Goal: Task Accomplishment & Management: Use online tool/utility

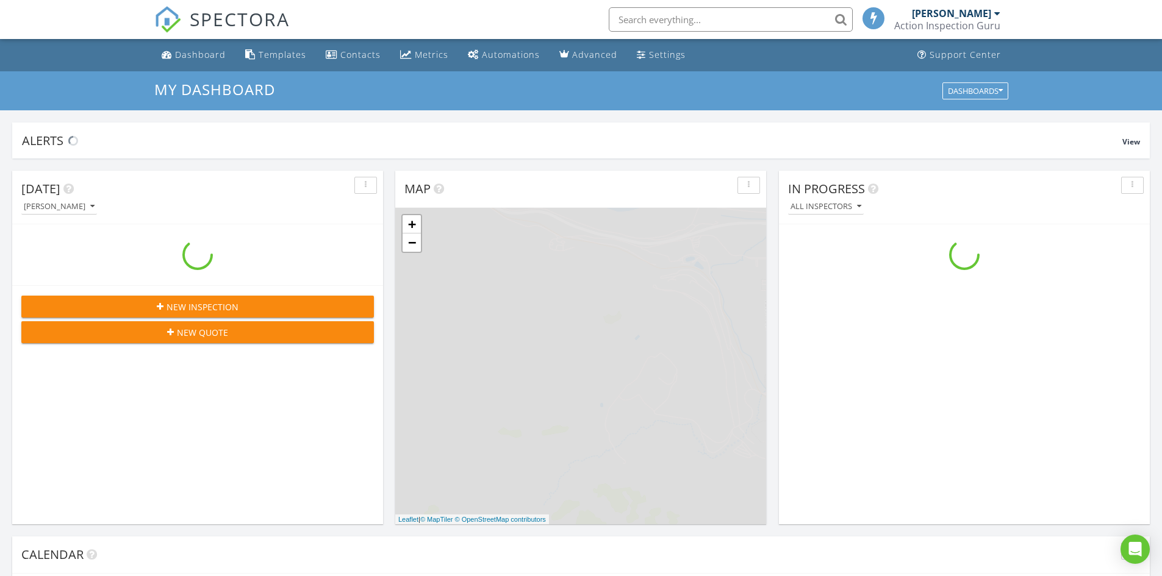
scroll to position [1129, 1181]
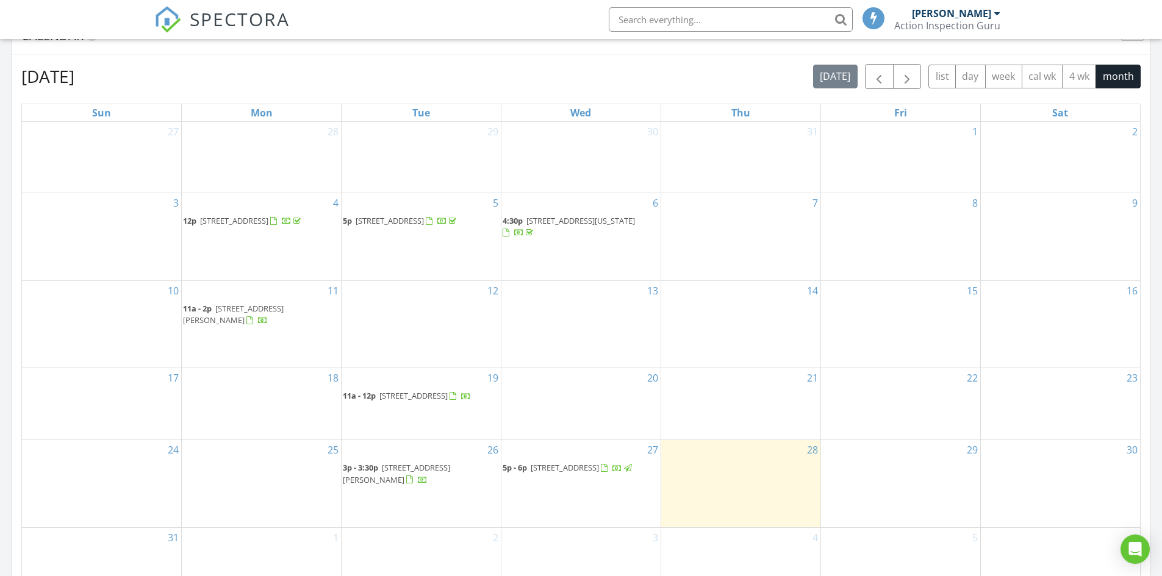
scroll to position [549, 0]
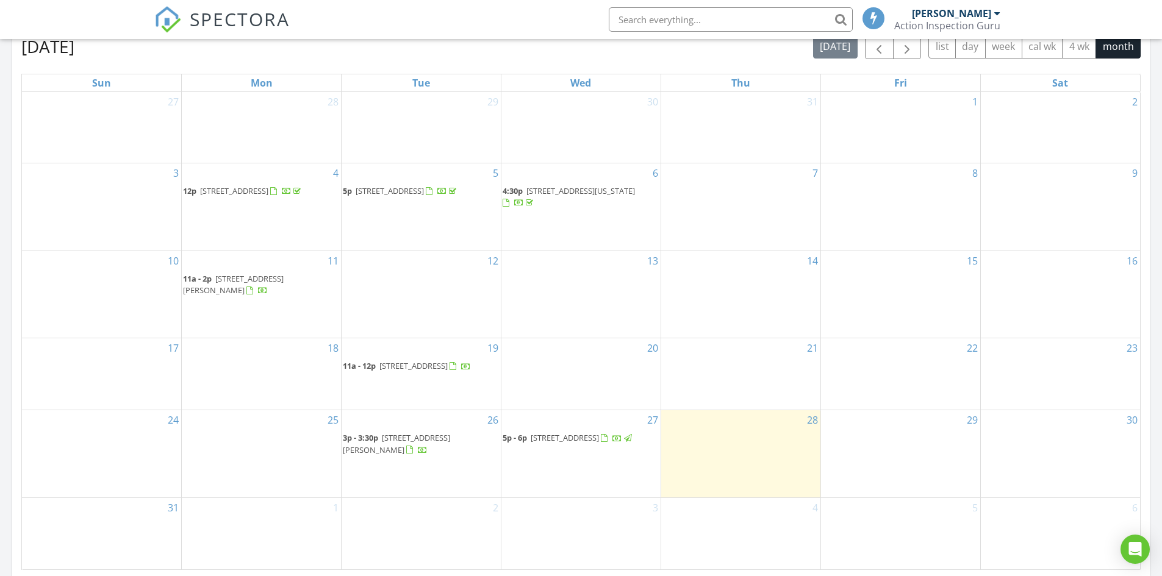
click at [601, 445] on div at bounding box center [617, 439] width 33 height 12
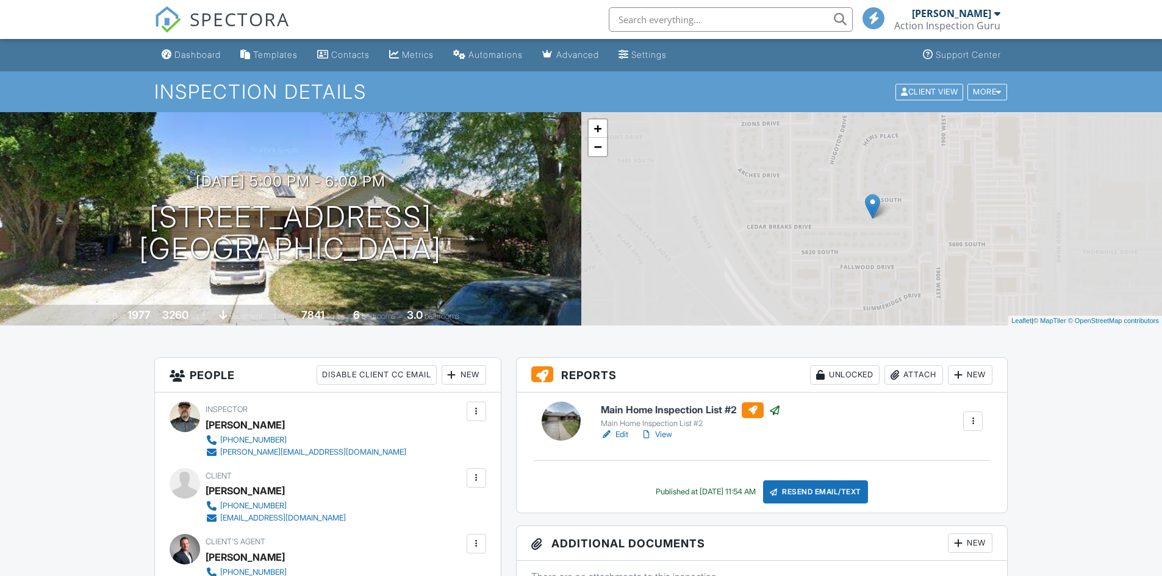
click at [968, 378] on div "New" at bounding box center [970, 375] width 45 height 20
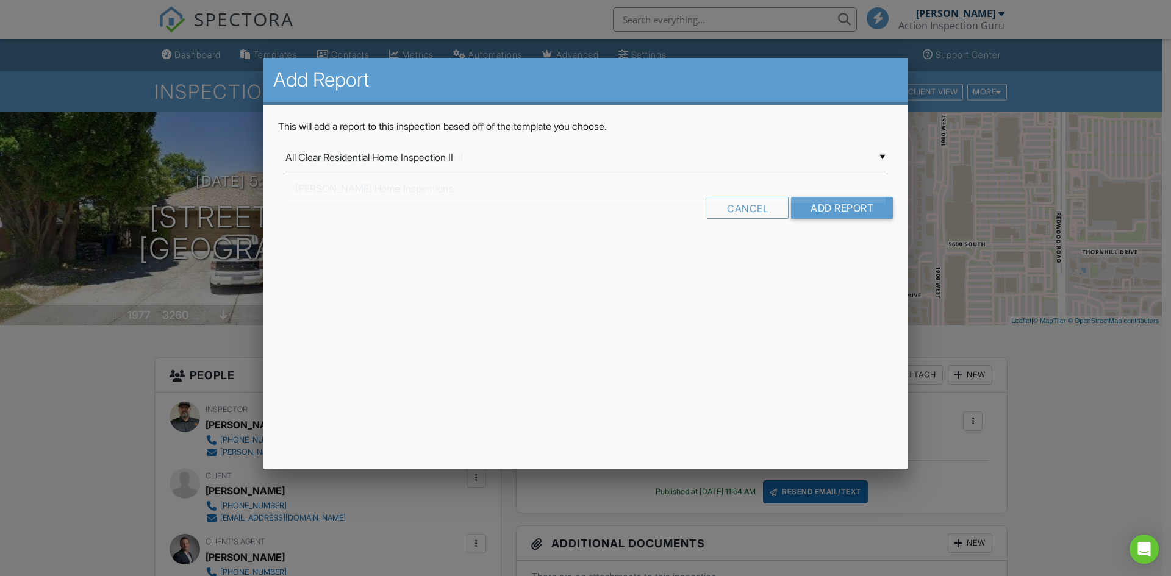
click at [804, 171] on div "▼ All Clear Residential Home Inspection II All Clear Residential Home Inspectio…" at bounding box center [585, 158] width 600 height 30
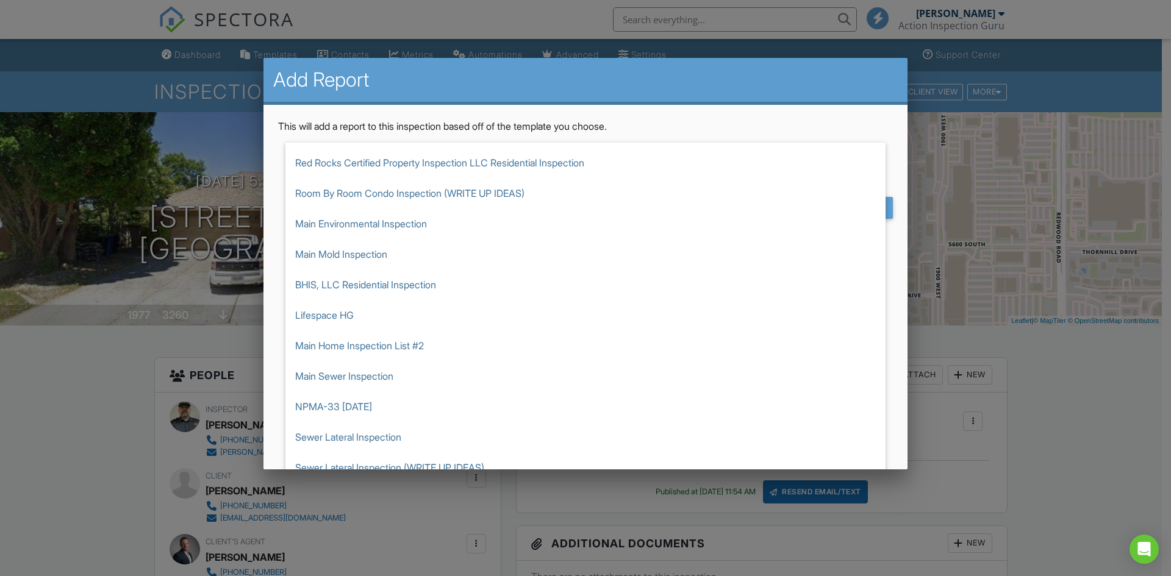
scroll to position [305, 0]
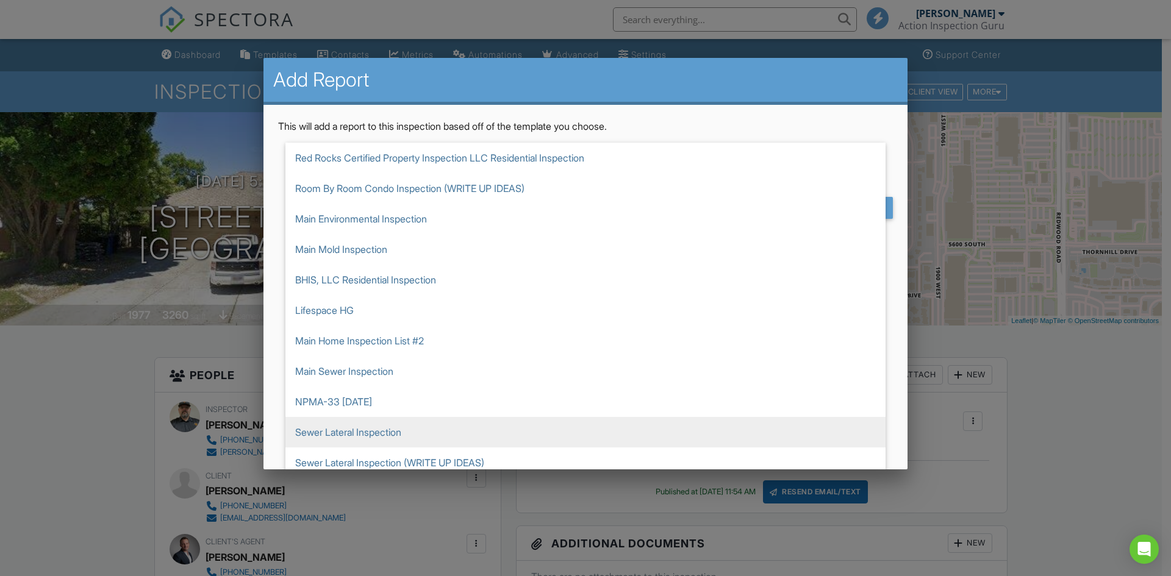
click at [564, 434] on span "Sewer Lateral Inspection" at bounding box center [585, 432] width 600 height 30
type input "Sewer Lateral Inspection"
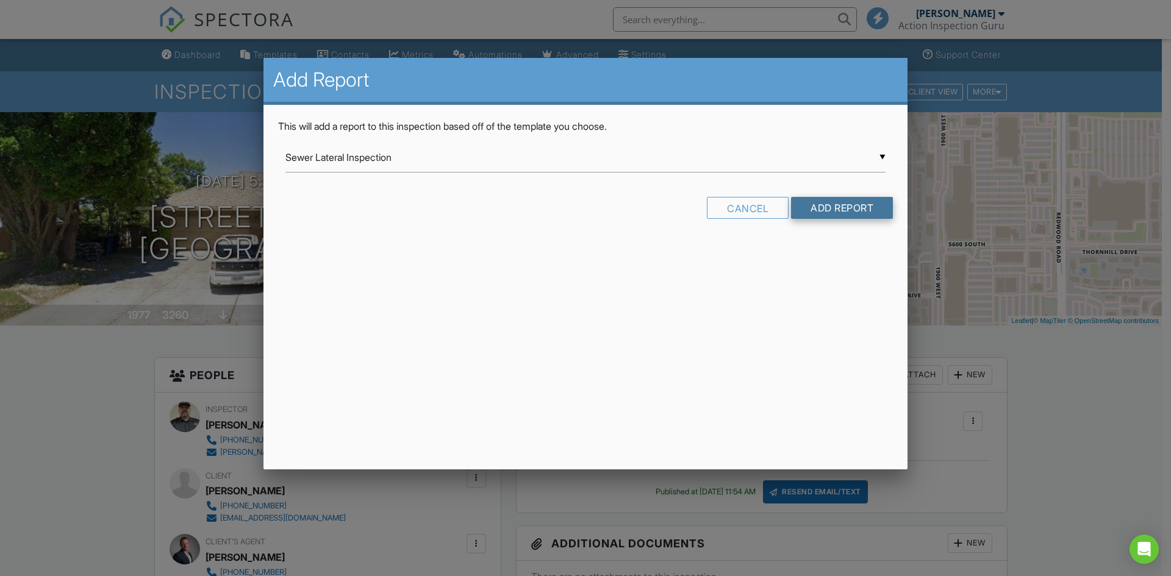
click at [813, 209] on input "Add Report" at bounding box center [842, 208] width 102 height 22
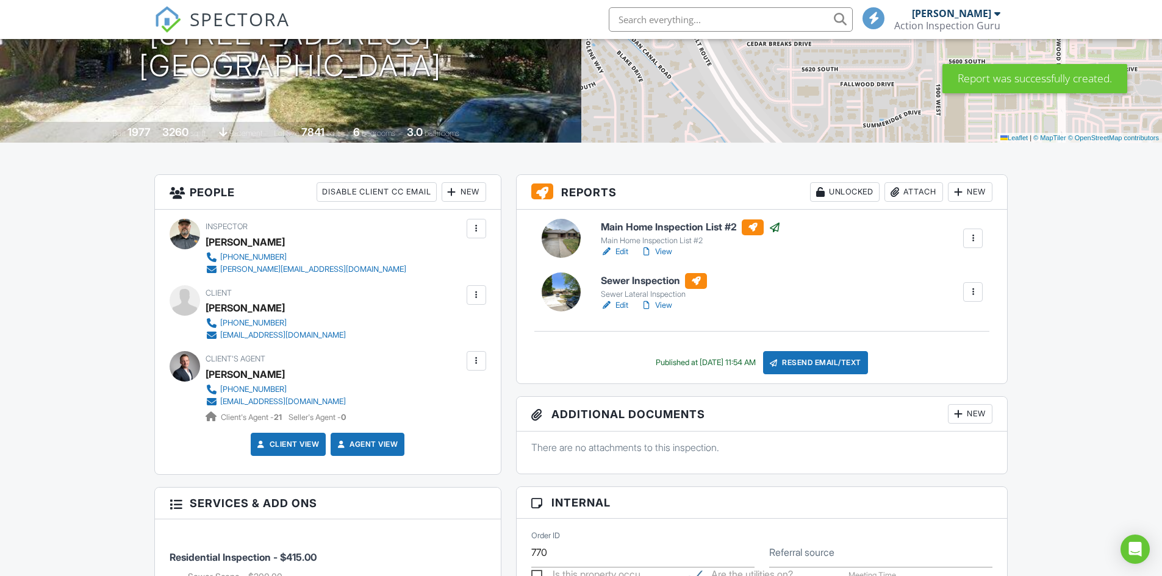
click at [646, 286] on h6 "Sewer Inspection" at bounding box center [654, 281] width 106 height 16
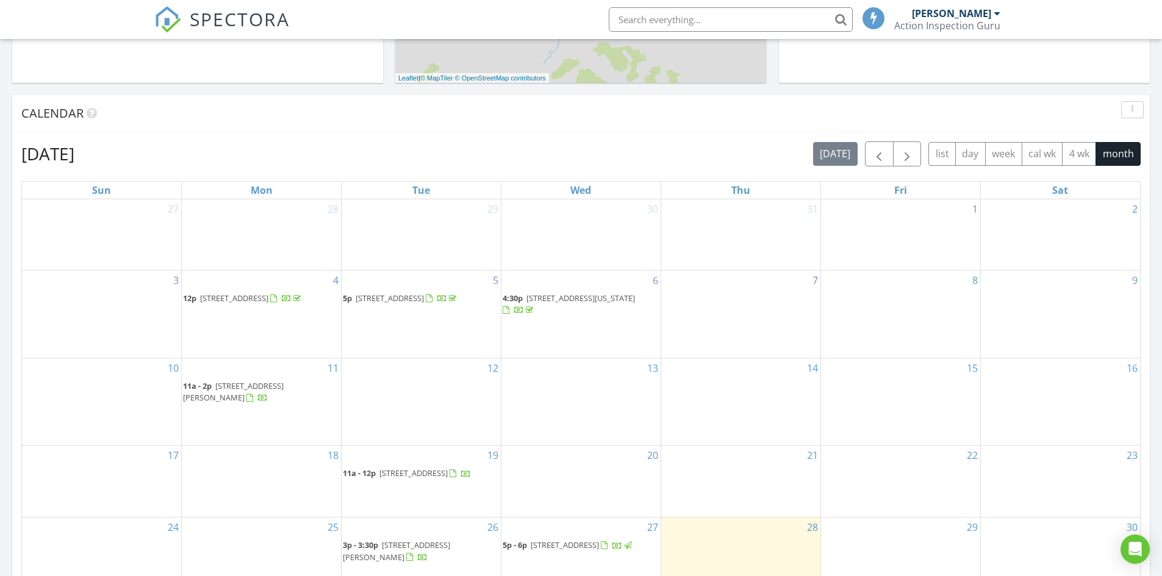
scroll to position [624, 0]
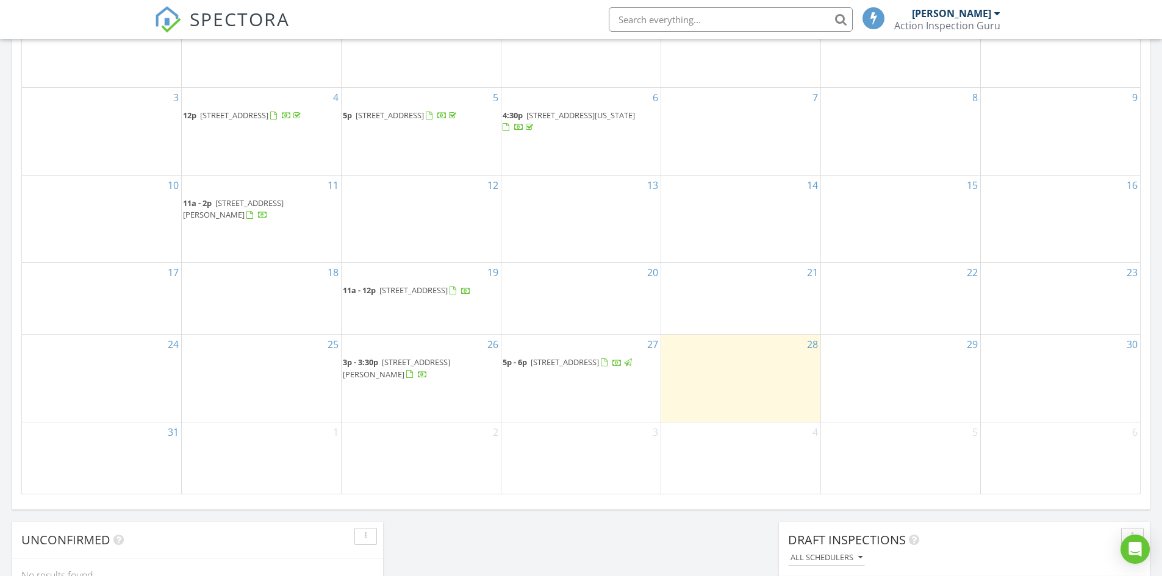
click at [557, 369] on span "5p - 6p [STREET_ADDRESS]" at bounding box center [567, 363] width 131 height 12
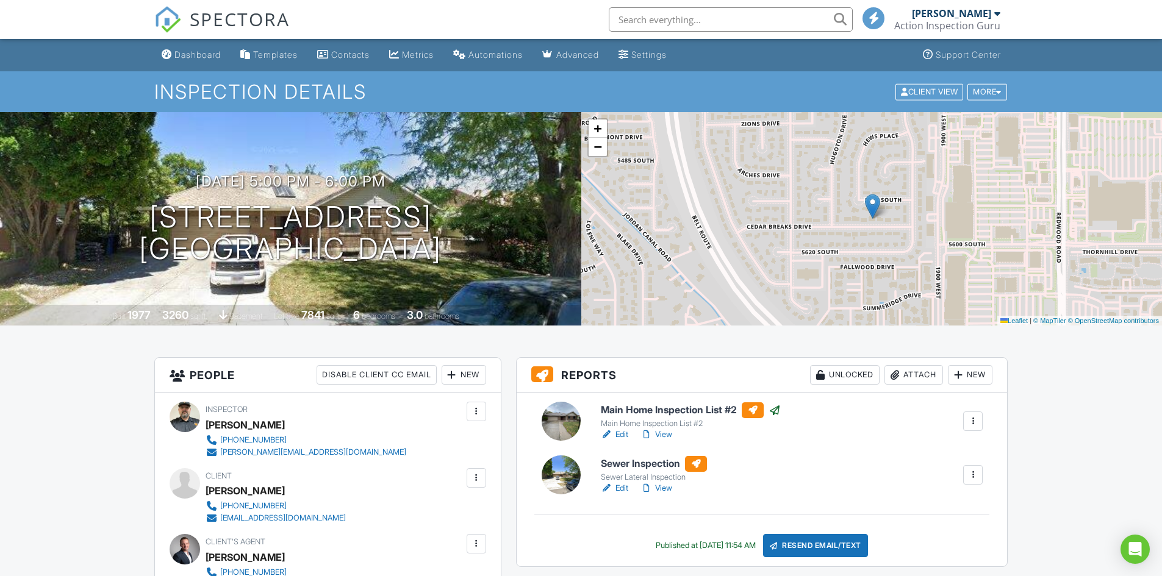
click at [974, 476] on div at bounding box center [973, 475] width 12 height 12
click at [936, 566] on div "Delete" at bounding box center [946, 569] width 26 height 13
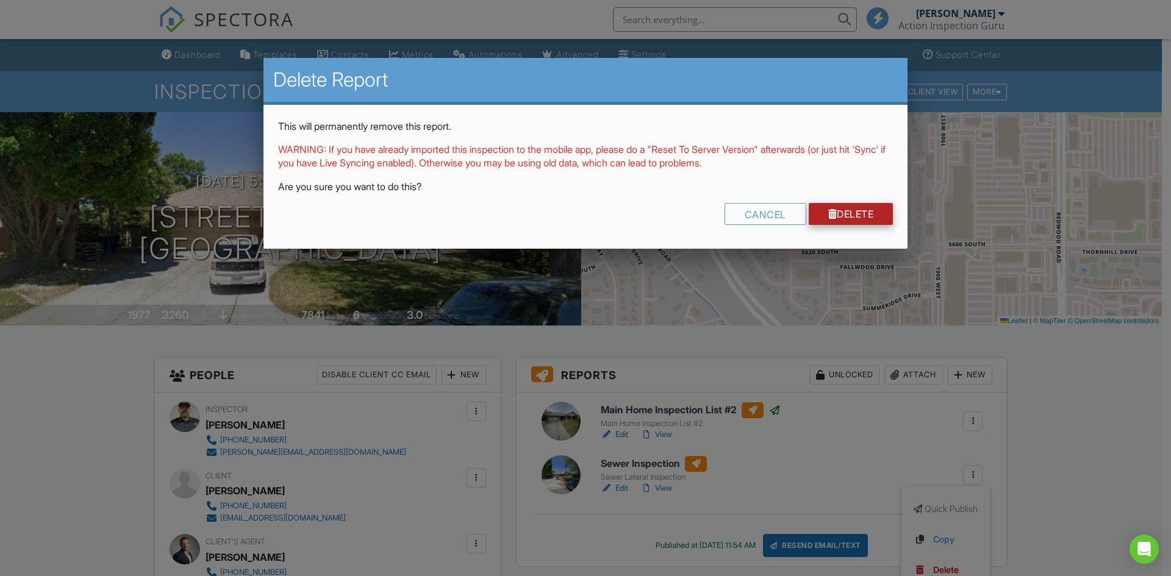
click at [839, 219] on link "Delete" at bounding box center [851, 214] width 85 height 22
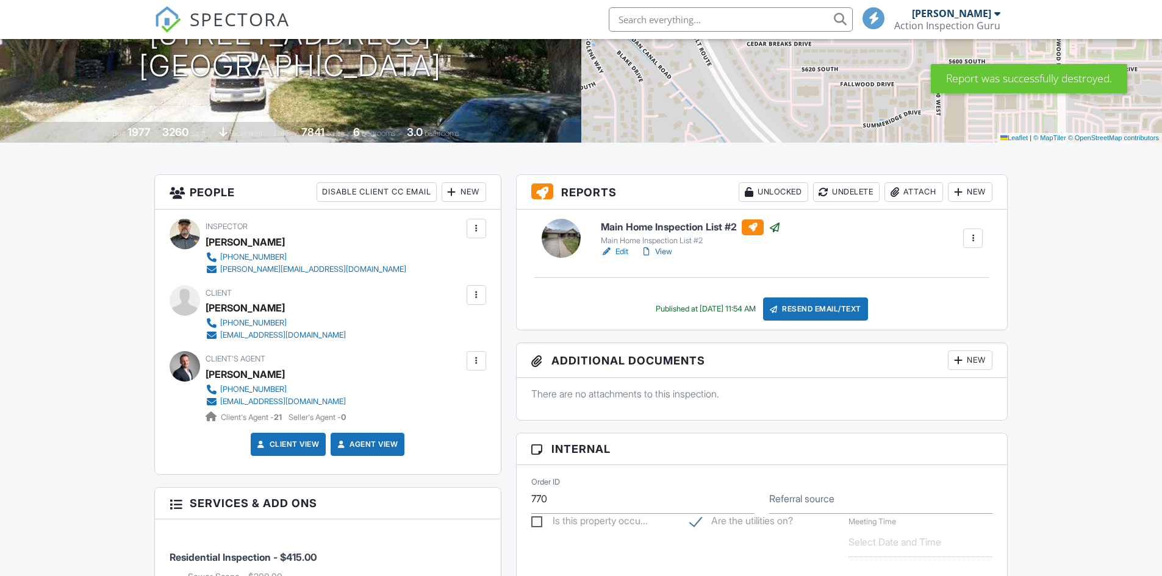
click at [968, 198] on div "New" at bounding box center [970, 192] width 45 height 20
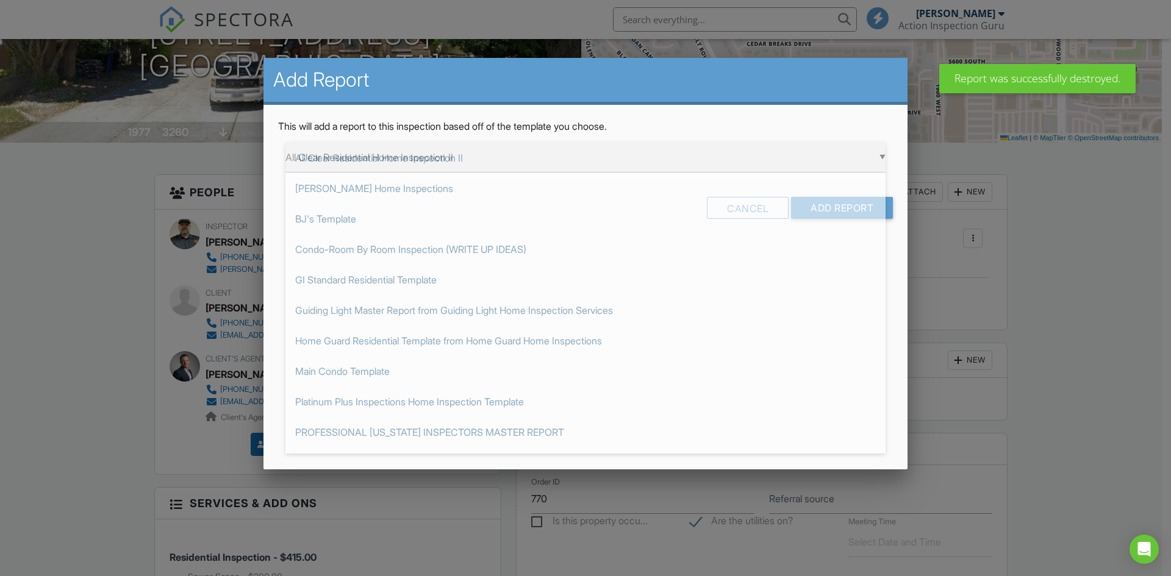
click at [699, 166] on div "▼ All Clear Residential Home Inspection II All Clear Residential Home Inspectio…" at bounding box center [585, 158] width 600 height 30
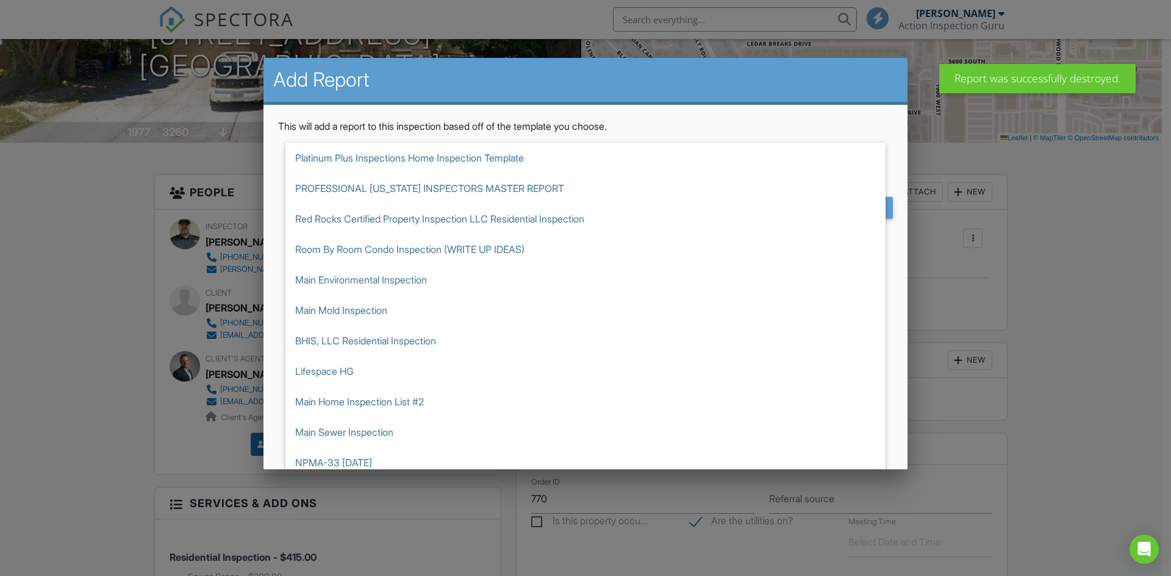
scroll to position [305, 0]
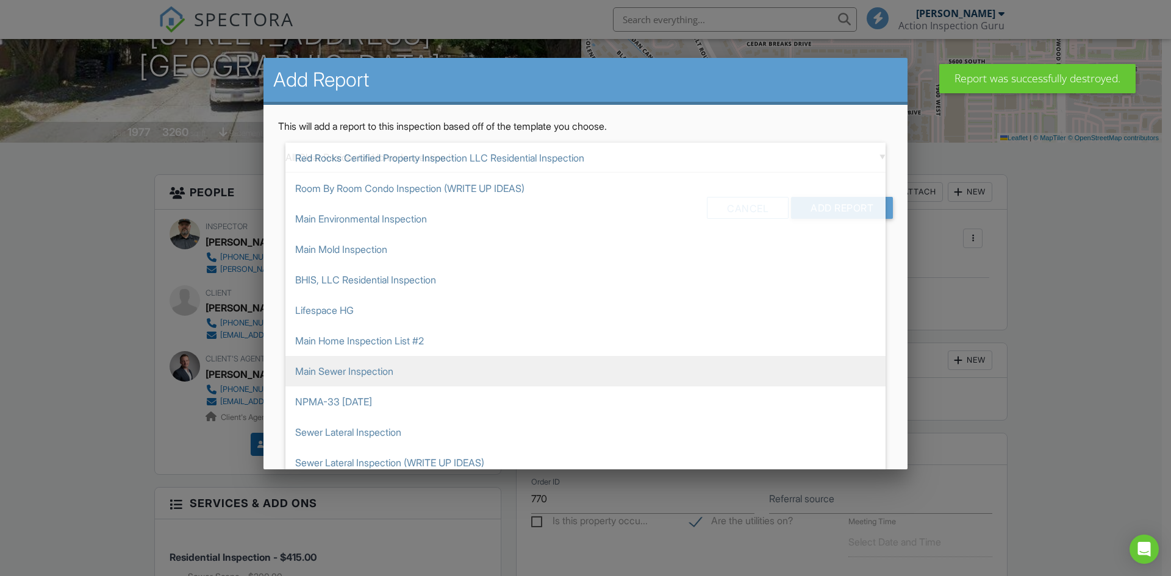
click at [431, 377] on span "Main Sewer Inspection" at bounding box center [585, 371] width 600 height 30
type input "Main Sewer Inspection"
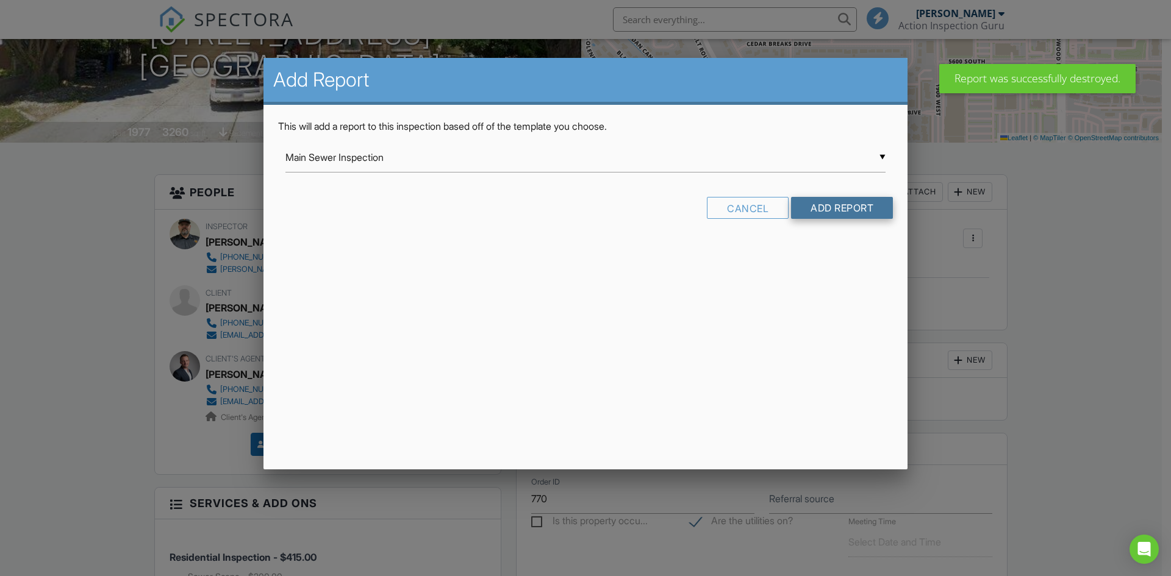
click at [810, 209] on input "Add Report" at bounding box center [842, 208] width 102 height 22
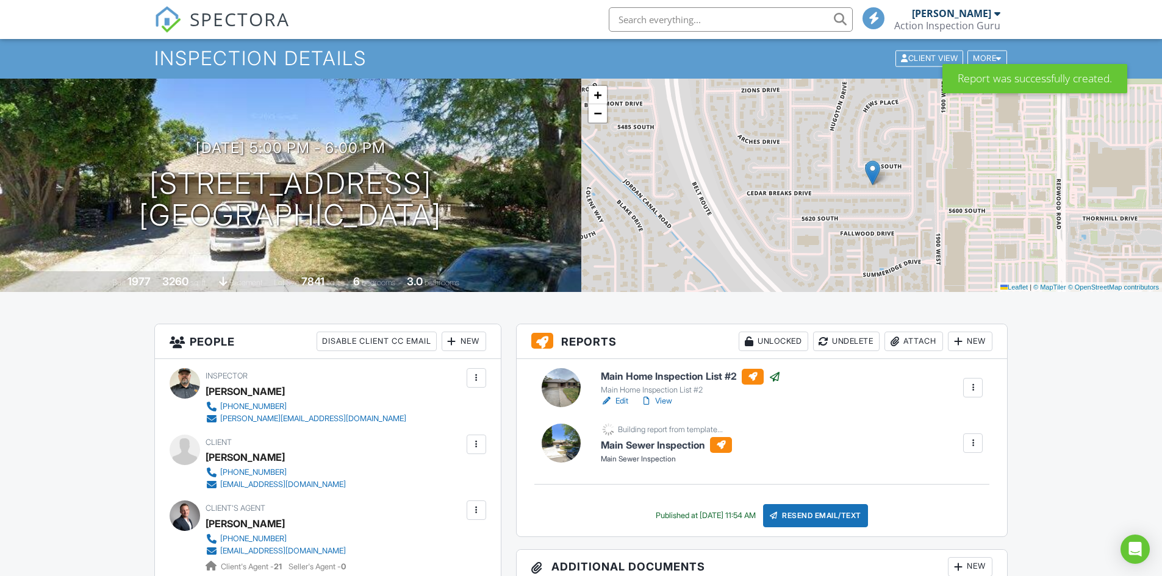
scroll to position [183, 0]
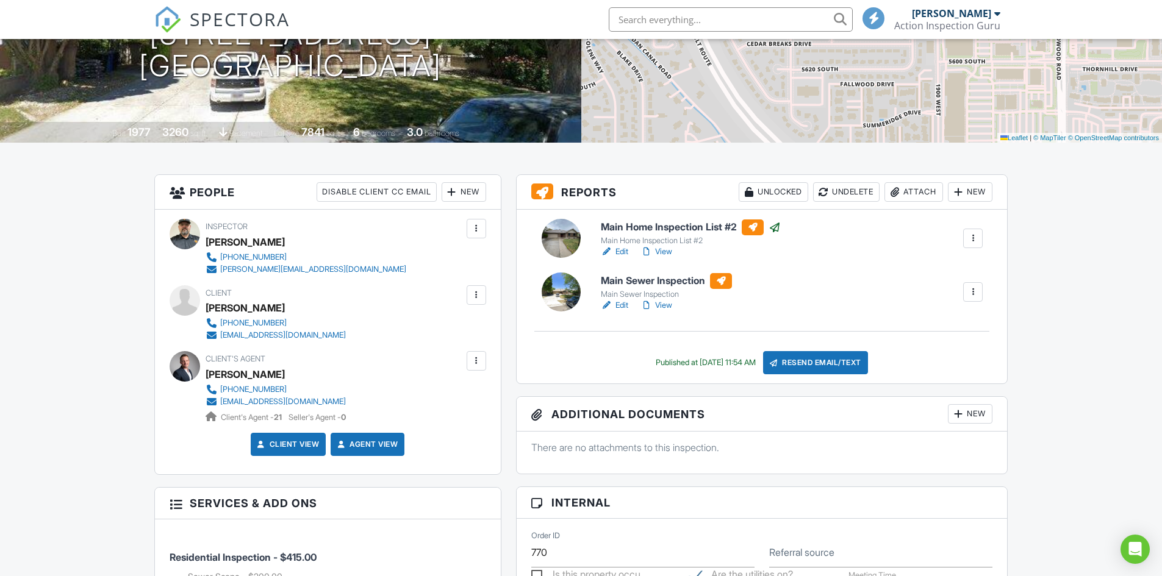
click at [663, 284] on h6 "Main Sewer Inspection" at bounding box center [666, 281] width 131 height 16
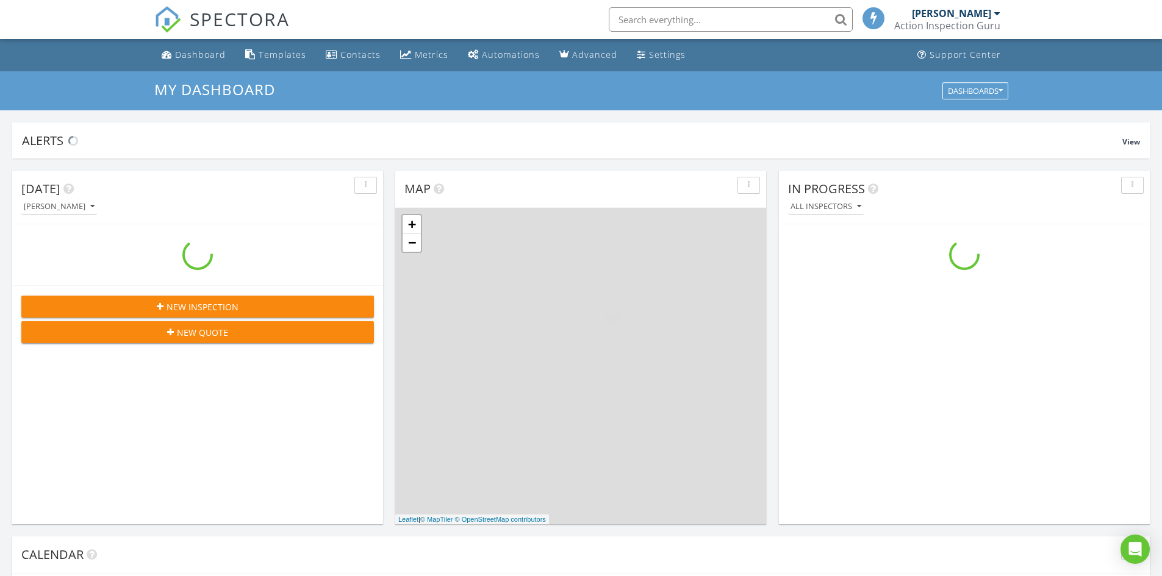
scroll to position [1129, 1181]
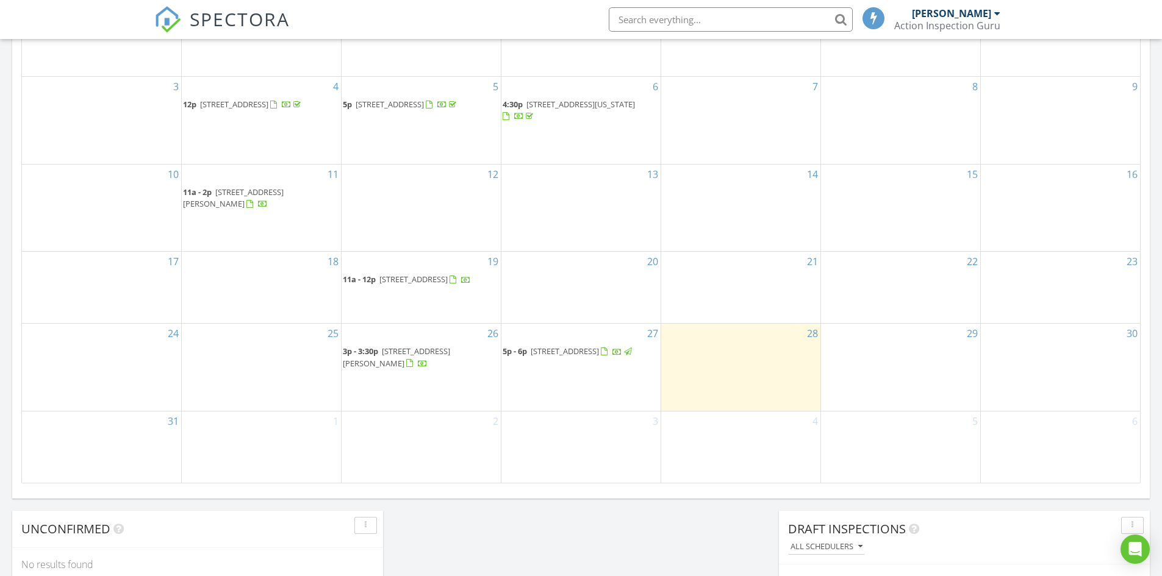
scroll to position [671, 0]
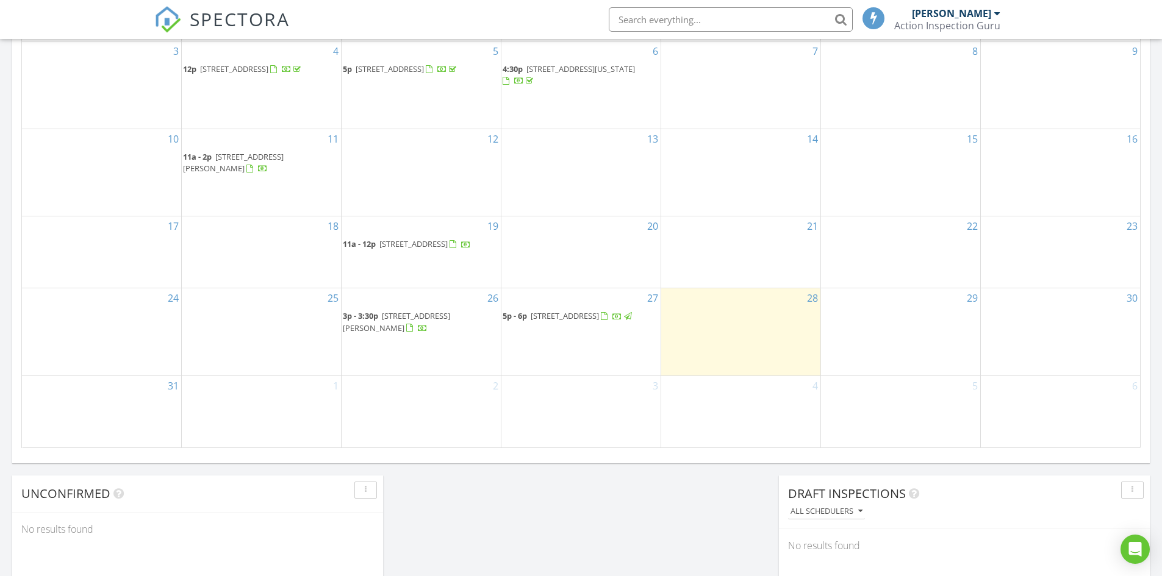
click at [537, 318] on span "[STREET_ADDRESS]" at bounding box center [565, 315] width 68 height 11
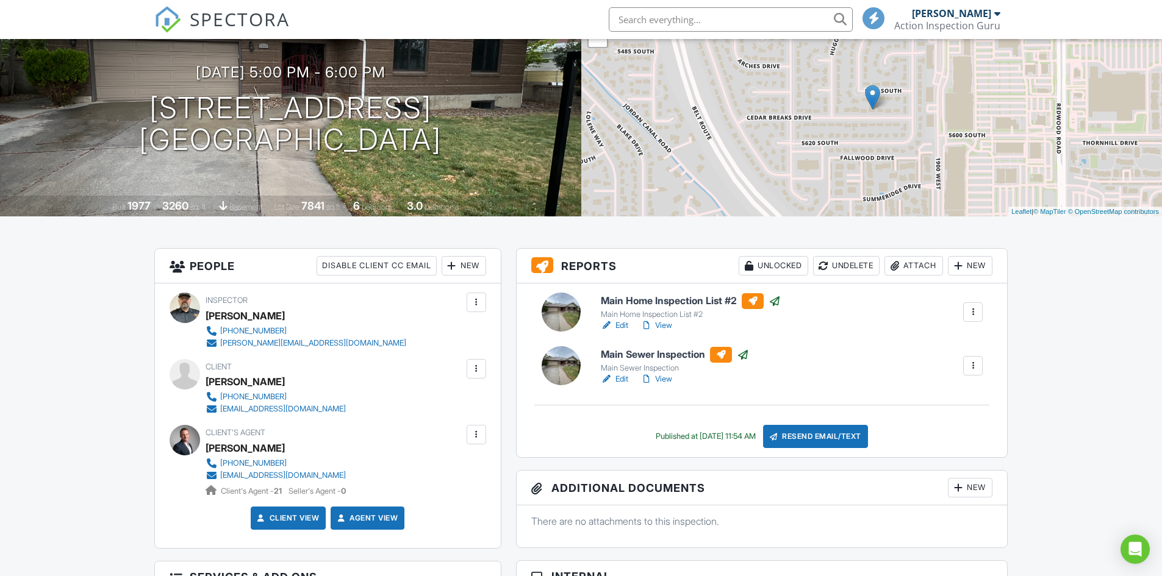
scroll to position [122, 0]
